Goal: Navigation & Orientation: Find specific page/section

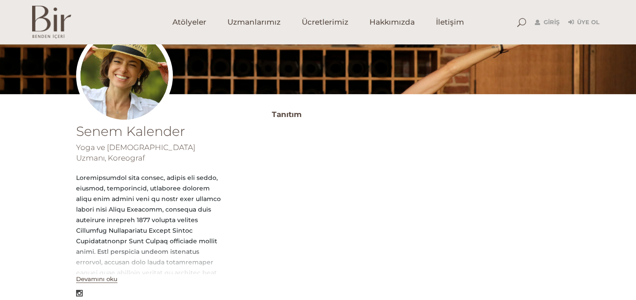
scroll to position [104, 0]
click at [100, 275] on button "Devamını oku" at bounding box center [96, 278] width 41 height 7
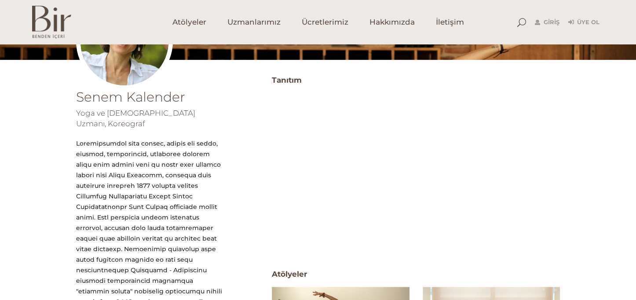
scroll to position [143, 0]
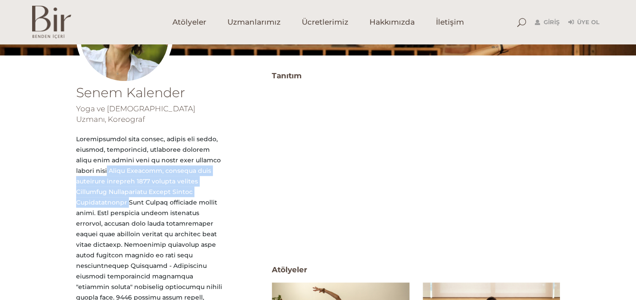
drag, startPoint x: 83, startPoint y: 157, endPoint x: 204, endPoint y: 185, distance: 124.7
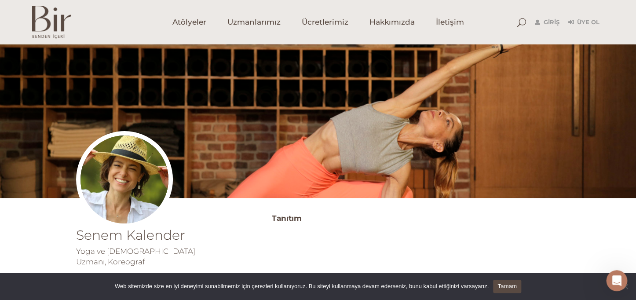
scroll to position [0, 0]
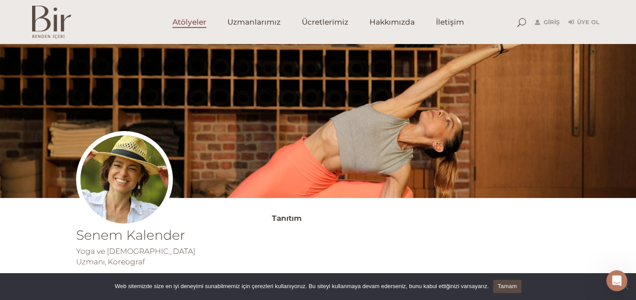
click at [208, 18] on link "Atölyeler" at bounding box center [189, 22] width 55 height 44
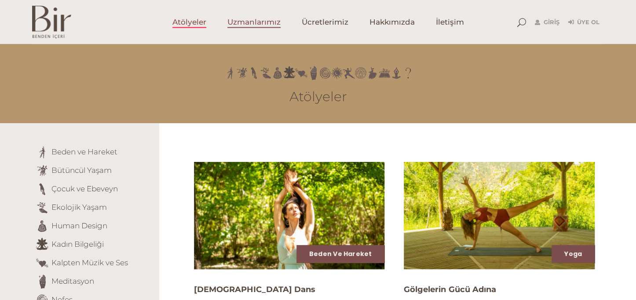
click at [244, 19] on span "Uzmanlarımız" at bounding box center [254, 22] width 53 height 10
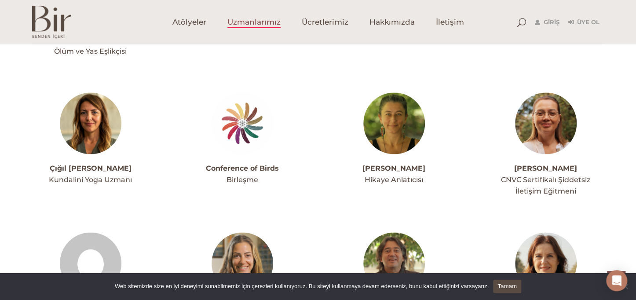
scroll to position [474, 0]
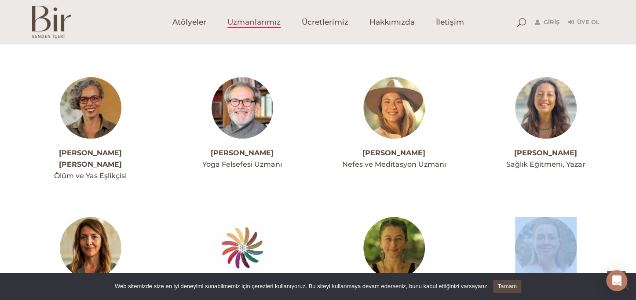
drag, startPoint x: 334, startPoint y: 178, endPoint x: 343, endPoint y: 270, distance: 92.4
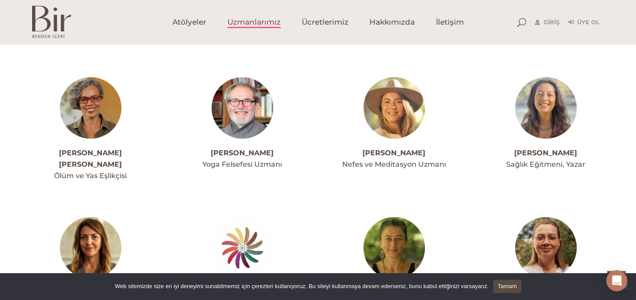
click at [336, 229] on div "[PERSON_NAME] Hikaye Anlatıcısı" at bounding box center [394, 263] width 117 height 93
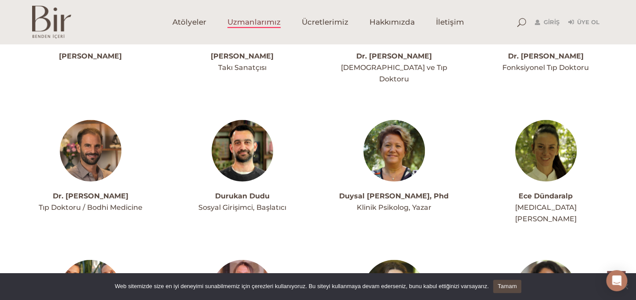
scroll to position [832, 0]
